Goal: Information Seeking & Learning: Learn about a topic

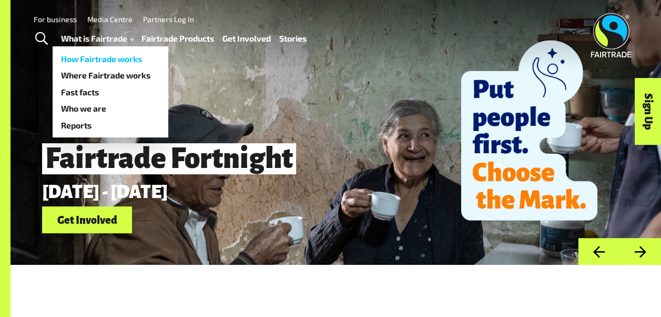
drag, startPoint x: 0, startPoint y: 0, endPoint x: 96, endPoint y: 56, distance: 110.8
click at [96, 56] on link "How Fairtrade works" at bounding box center [111, 59] width 116 height 17
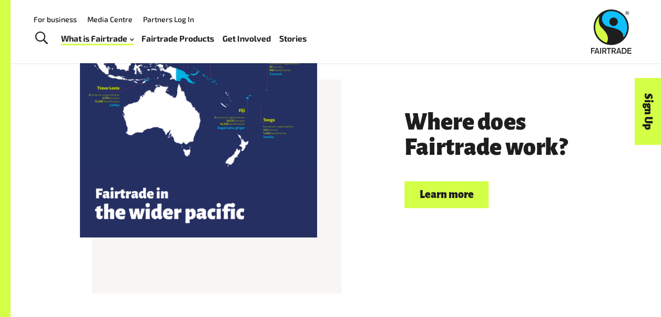
scroll to position [2026, 0]
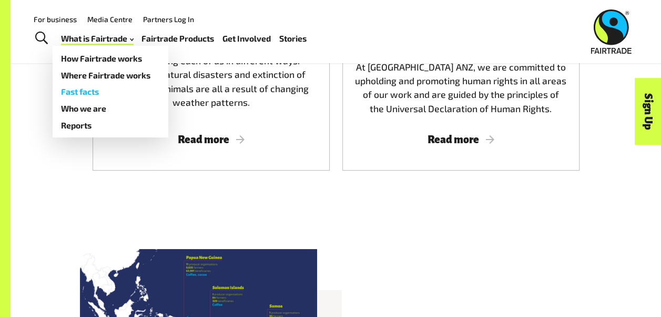
click at [82, 89] on link "Fast facts" at bounding box center [111, 91] width 116 height 17
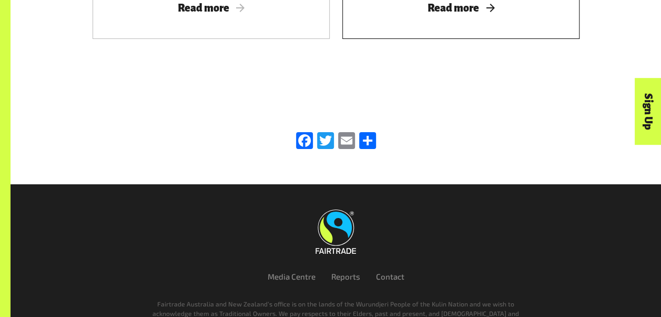
scroll to position [1882, 0]
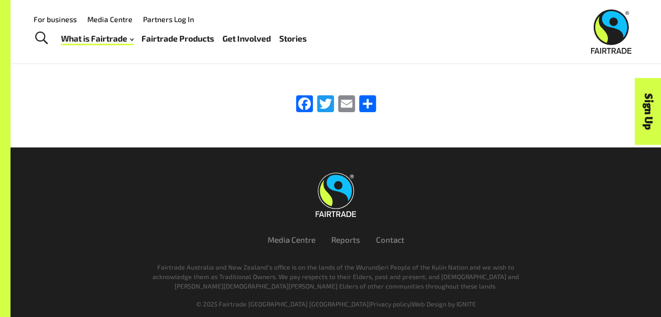
click at [40, 19] on link "For business" at bounding box center [55, 19] width 43 height 9
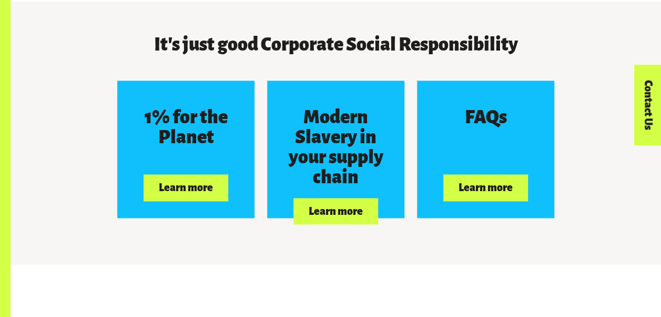
scroll to position [2631, 0]
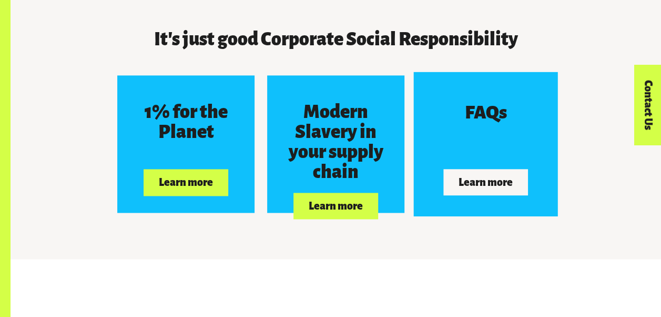
click at [488, 176] on button "Learn more" at bounding box center [486, 182] width 84 height 26
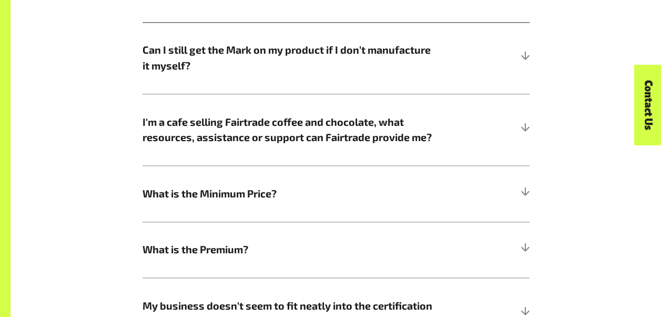
scroll to position [631, 0]
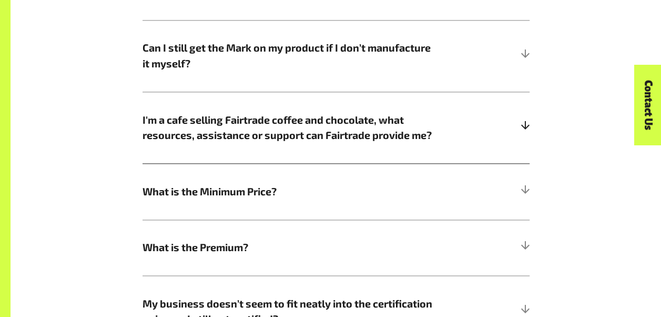
click at [331, 128] on span "I'm a cafe selling Fairtrade coffee and chocolate, what resources, assistance o…" at bounding box center [288, 127] width 290 height 31
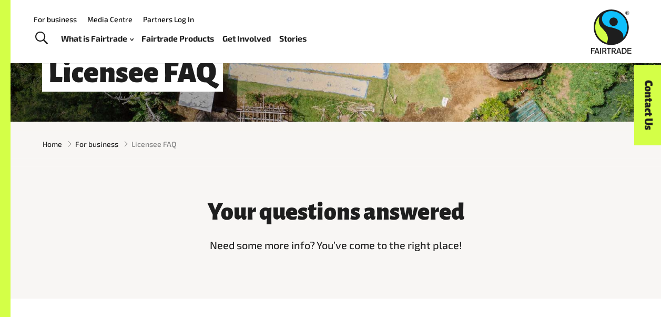
scroll to position [105, 0]
